Goal: Check status

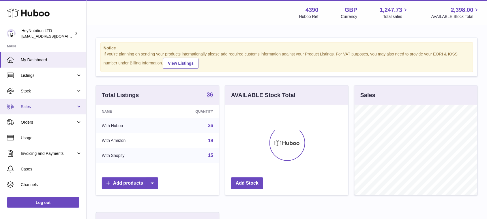
scroll to position [90, 123]
click at [29, 108] on span "Sales" at bounding box center [48, 106] width 55 height 5
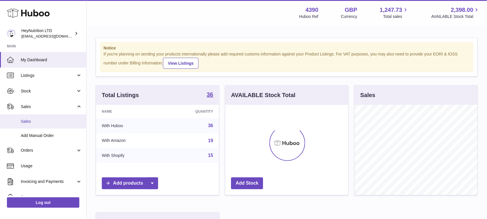
click at [27, 117] on link "Sales" at bounding box center [43, 121] width 86 height 14
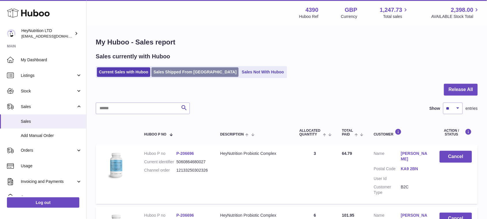
click at [167, 70] on link "Sales Shipped From [GEOGRAPHIC_DATA]" at bounding box center [195, 72] width 87 height 10
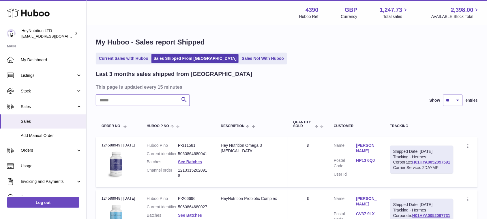
click at [138, 100] on input "text" at bounding box center [143, 100] width 94 height 12
paste input "**********"
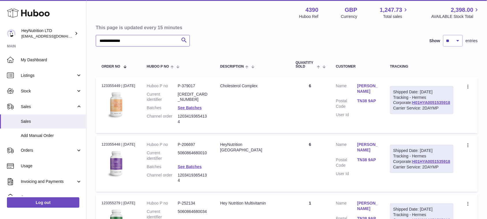
scroll to position [72, 0]
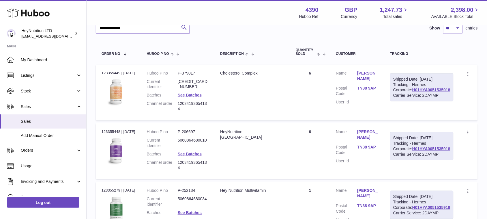
type input "**********"
drag, startPoint x: 451, startPoint y: 100, endPoint x: 412, endPoint y: 102, distance: 39.0
click at [412, 102] on div "Shipped Date: [DATE] Tracking - Hermes Corporate: H01HYA0051535918 Carrier Serv…" at bounding box center [421, 87] width 63 height 28
copy link "H01HYA0051535918"
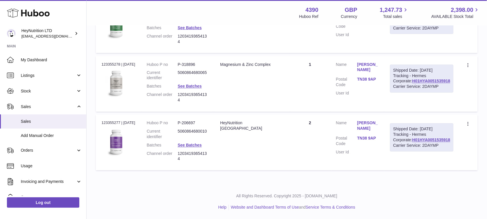
scroll to position [287, 0]
